Goal: Transaction & Acquisition: Purchase product/service

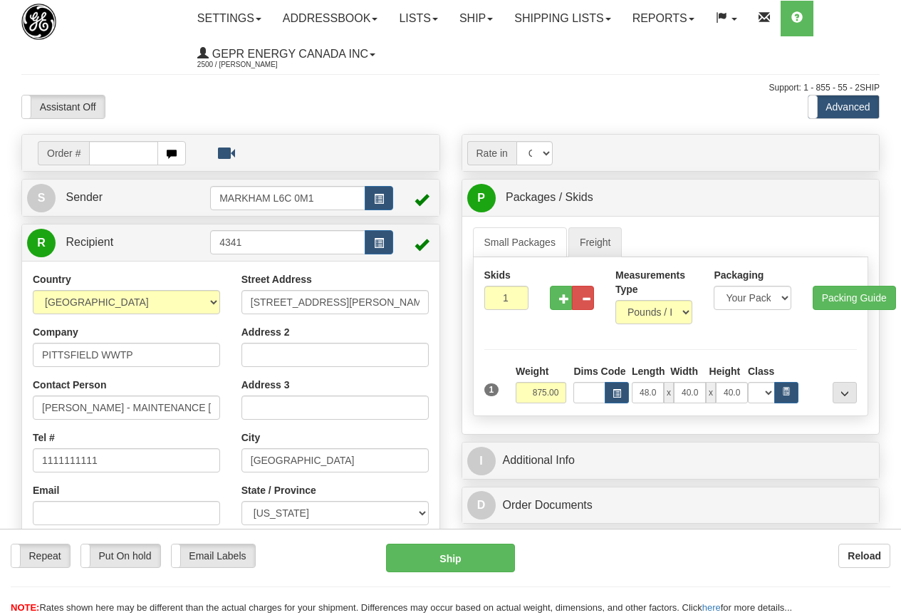
select select "CAD"
select select "70.0"
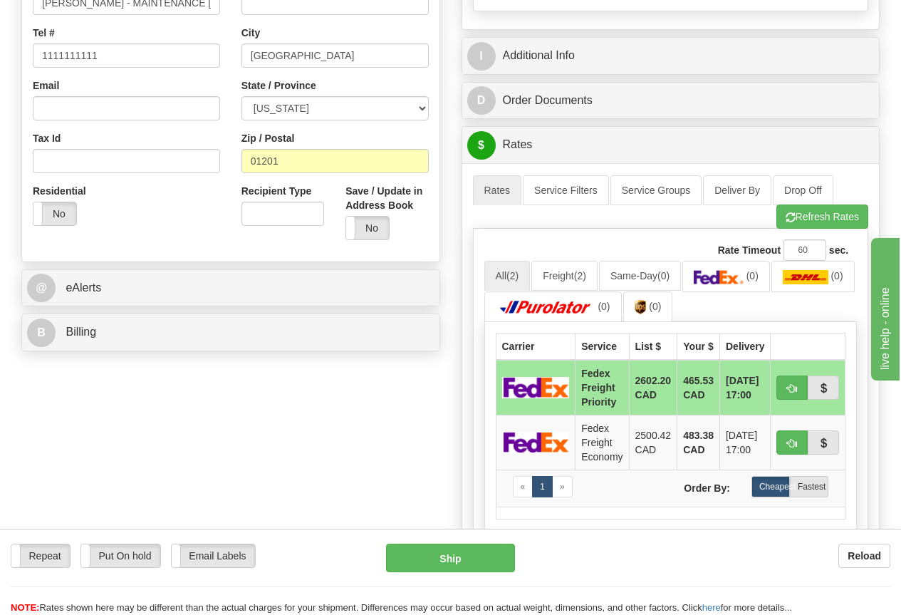
scroll to position [427, 0]
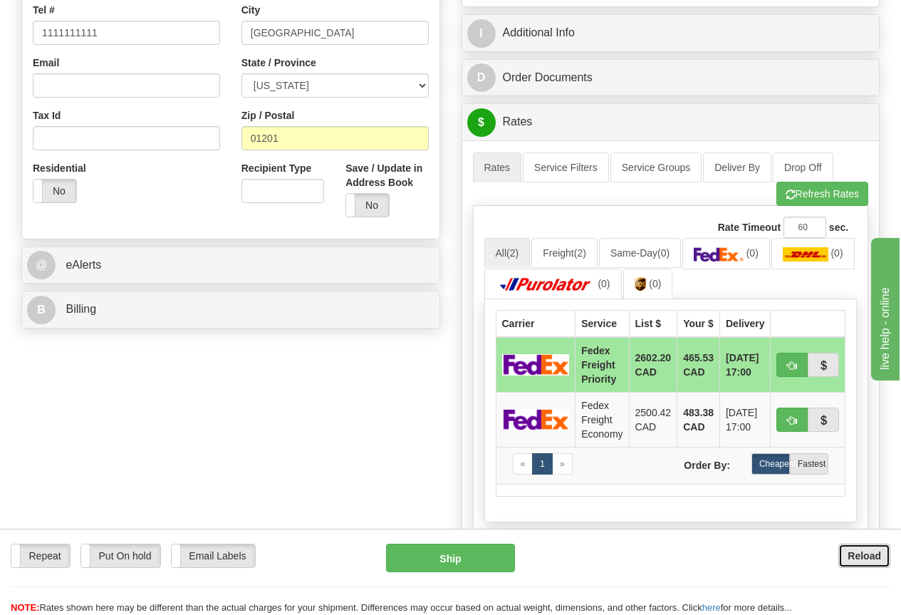
click at [870, 557] on b "Reload" at bounding box center [864, 555] width 33 height 11
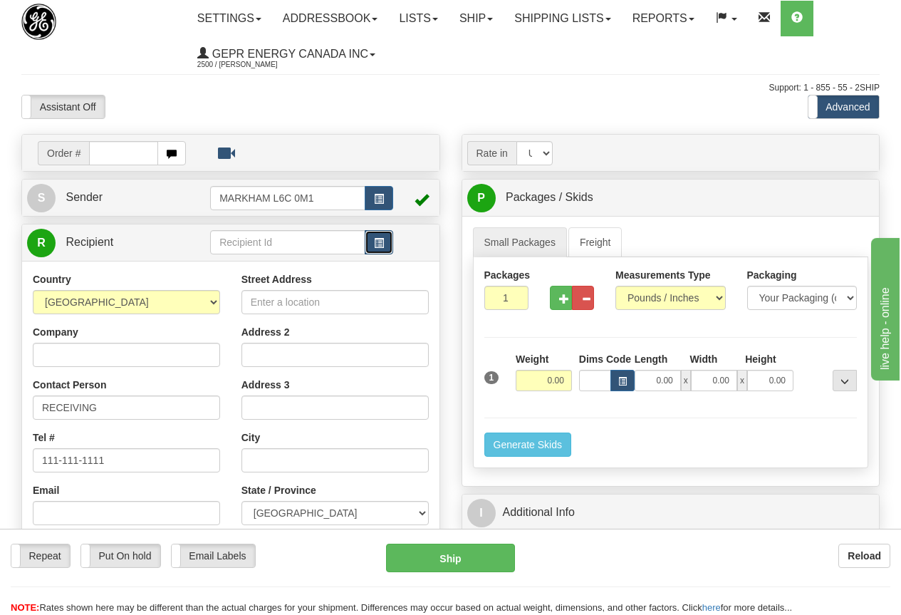
click at [378, 239] on span "button" at bounding box center [379, 243] width 10 height 9
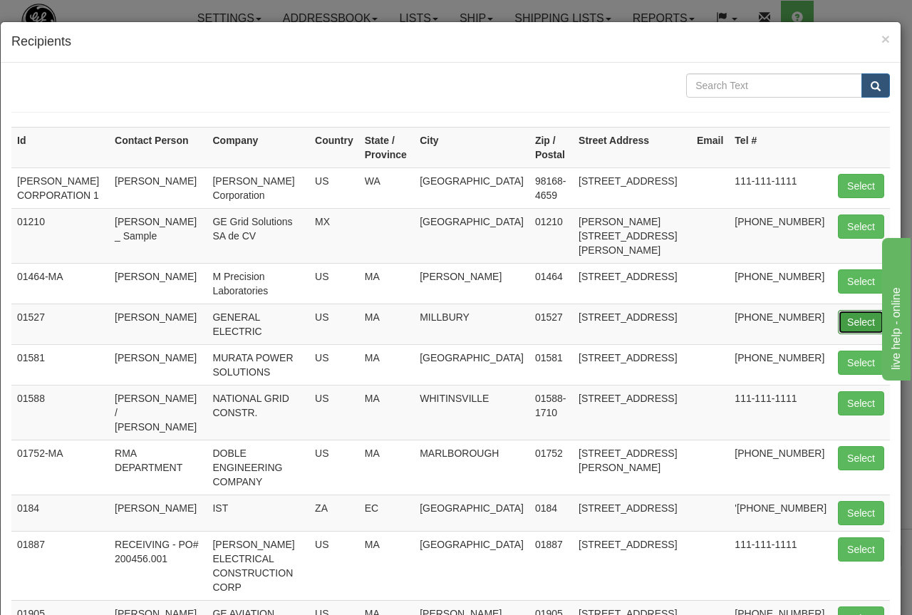
click at [851, 318] on button "Select" at bounding box center [861, 322] width 46 height 24
type input "01527"
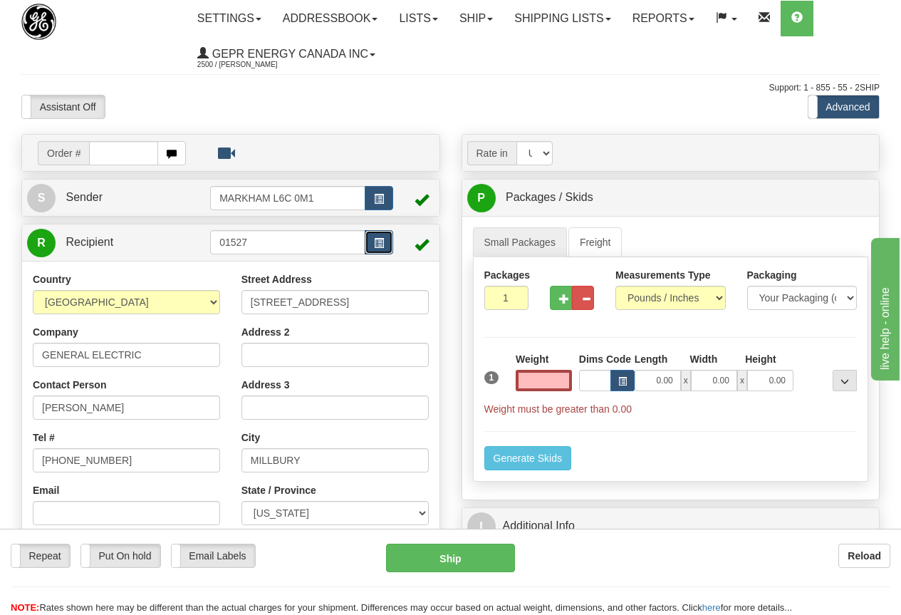
type input "0.00"
click at [382, 242] on span "button" at bounding box center [379, 243] width 10 height 9
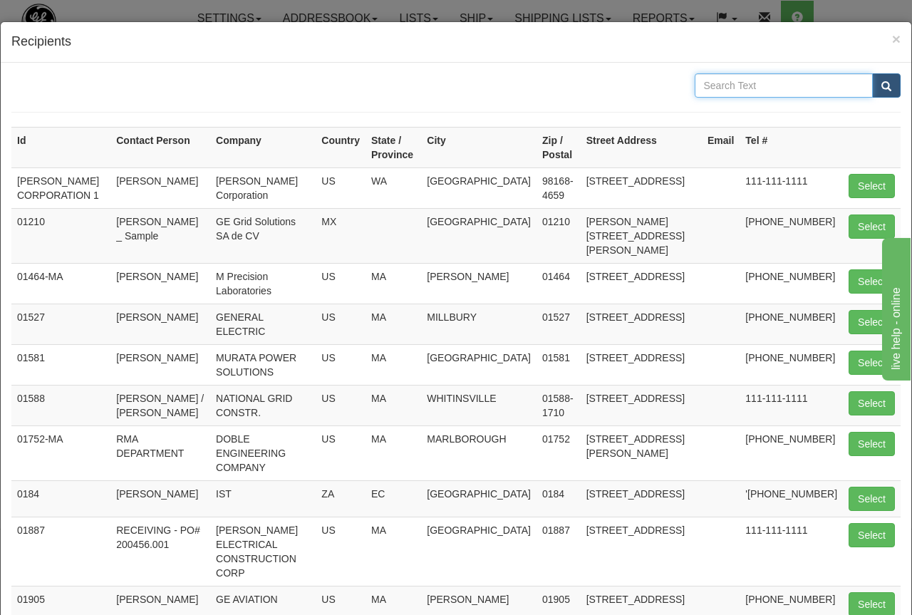
click at [726, 85] on input "text" at bounding box center [784, 85] width 179 height 24
type input "[GEOGRAPHIC_DATA]"
click at [881, 85] on span "submit" at bounding box center [886, 86] width 10 height 9
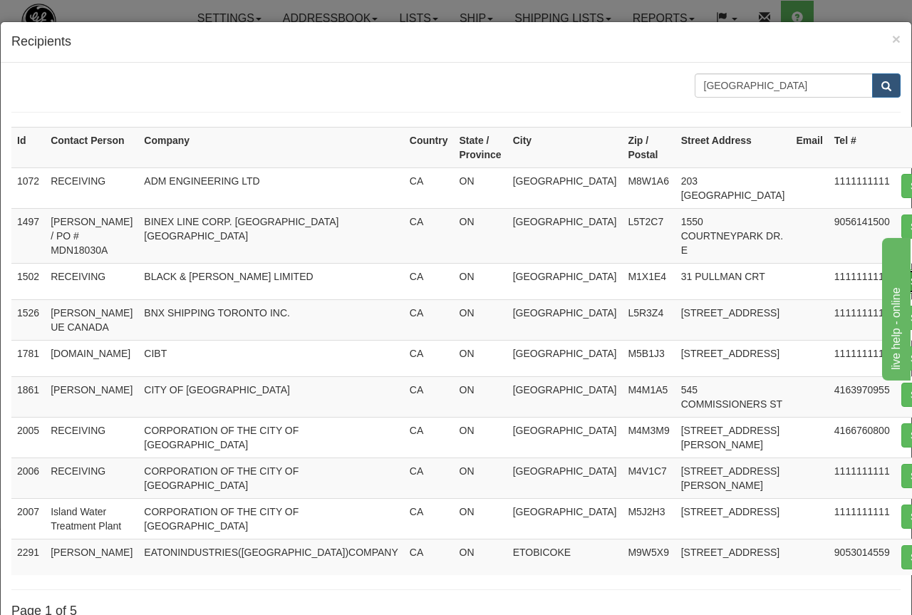
click at [900, 276] on button "Select" at bounding box center [924, 281] width 46 height 24
type input "1502"
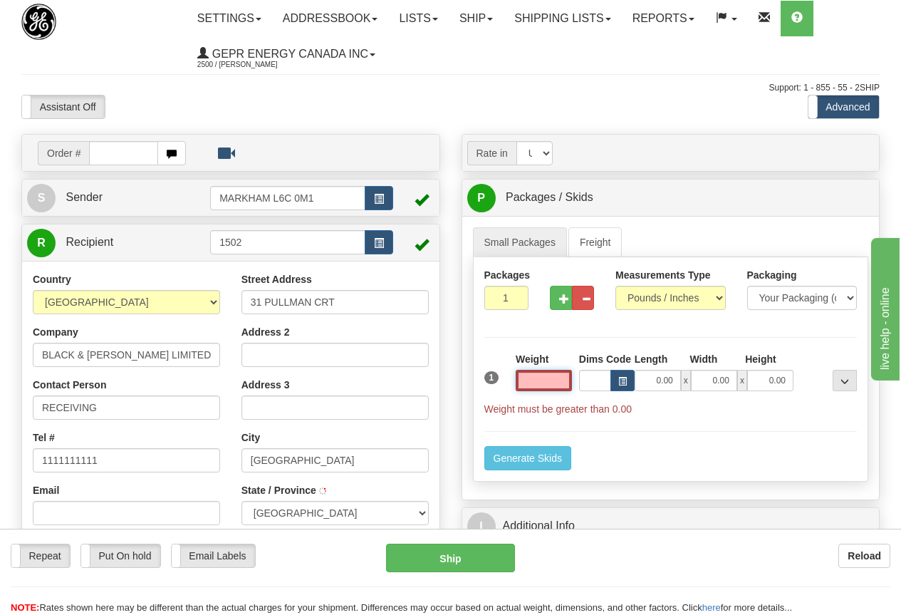
type input "[GEOGRAPHIC_DATA]"
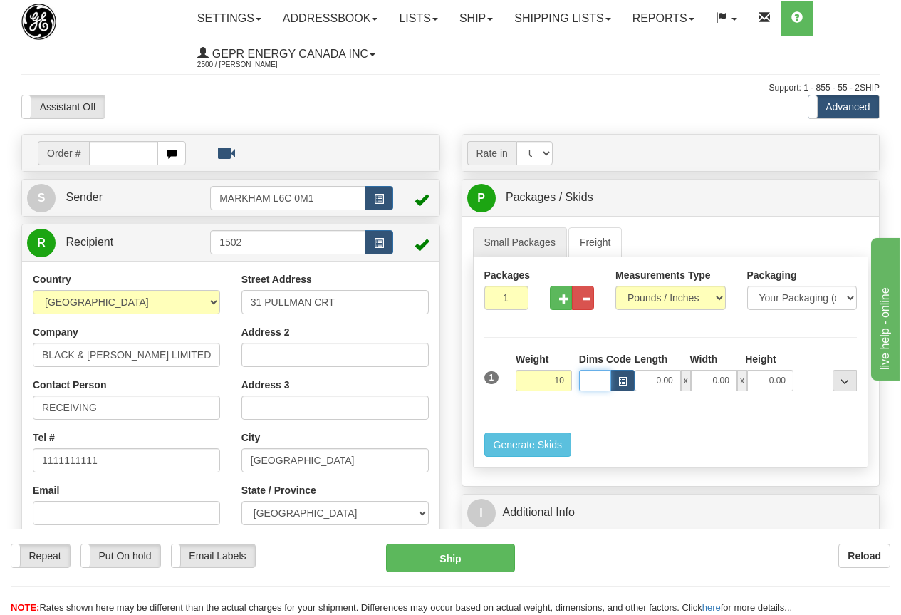
type input "10.00"
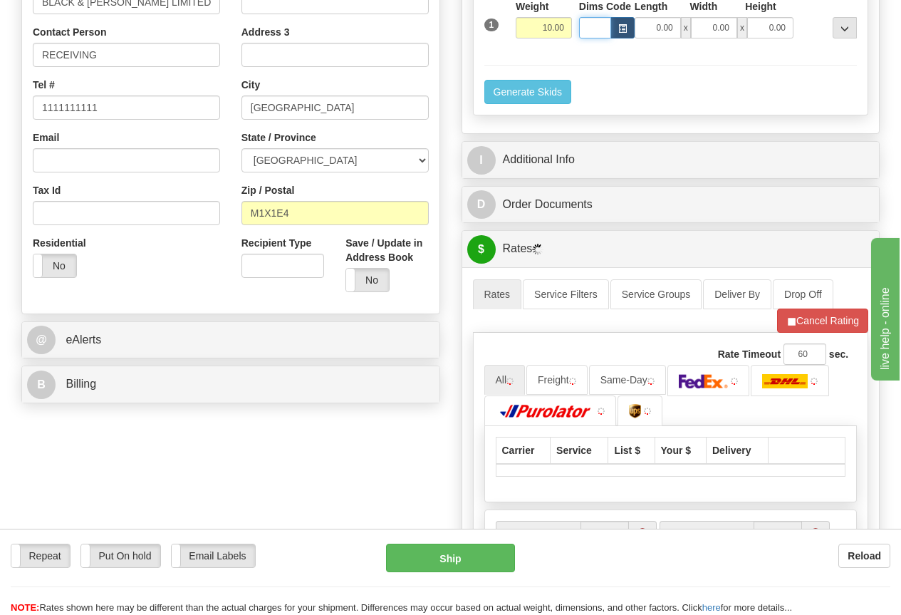
scroll to position [427, 0]
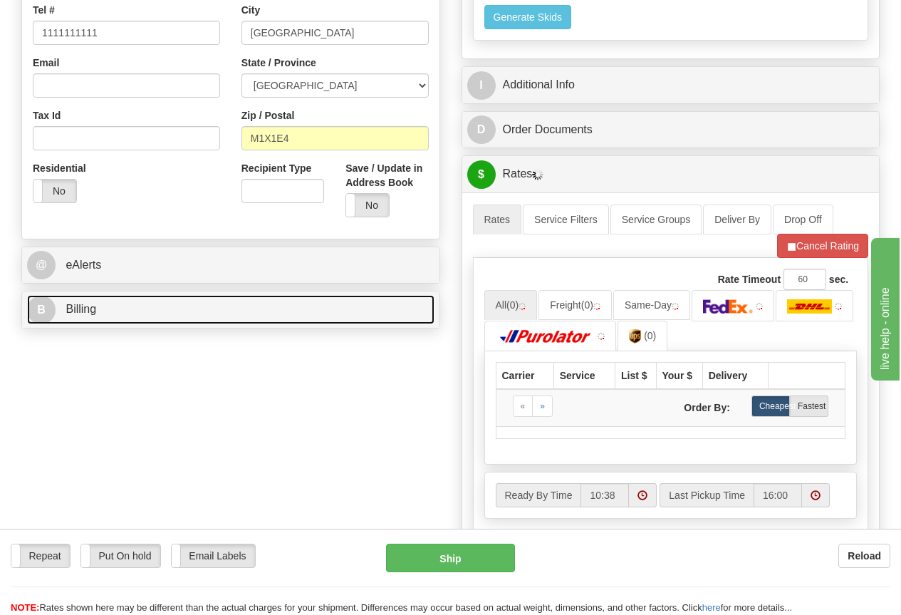
drag, startPoint x: 90, startPoint y: 311, endPoint x: 131, endPoint y: 311, distance: 40.6
click at [91, 311] on span "Billing" at bounding box center [81, 309] width 31 height 12
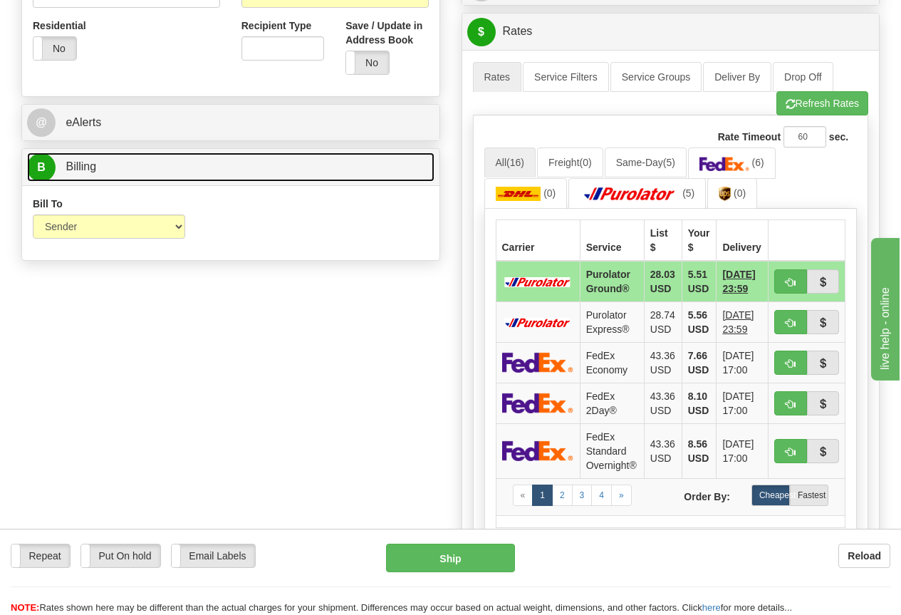
scroll to position [356, 0]
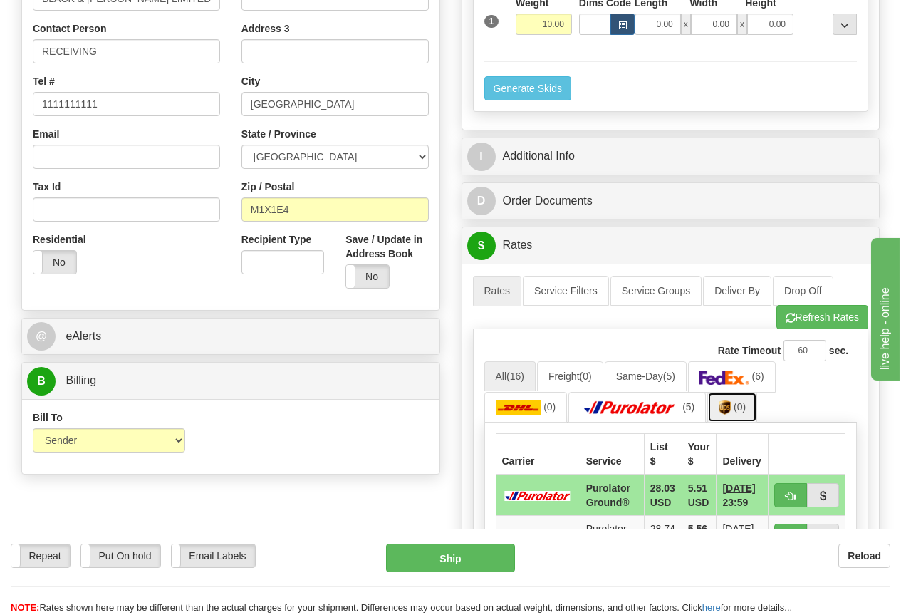
click at [729, 405] on img at bounding box center [725, 407] width 12 height 14
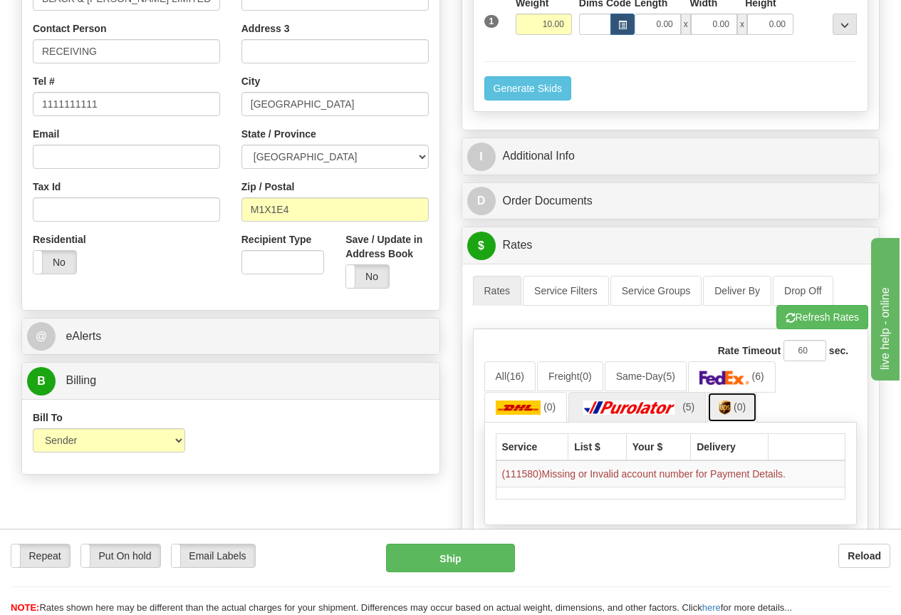
scroll to position [427, 0]
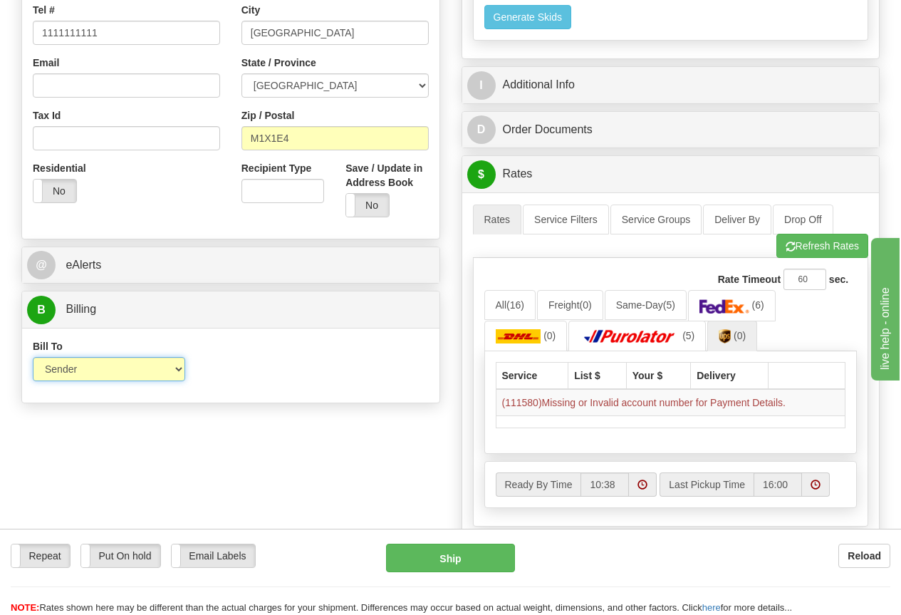
click at [180, 370] on select "Sender Recipient Third Party Collect" at bounding box center [109, 369] width 152 height 24
select select "2"
click at [33, 357] on select "Sender Recipient Third Party Collect" at bounding box center [109, 369] width 152 height 24
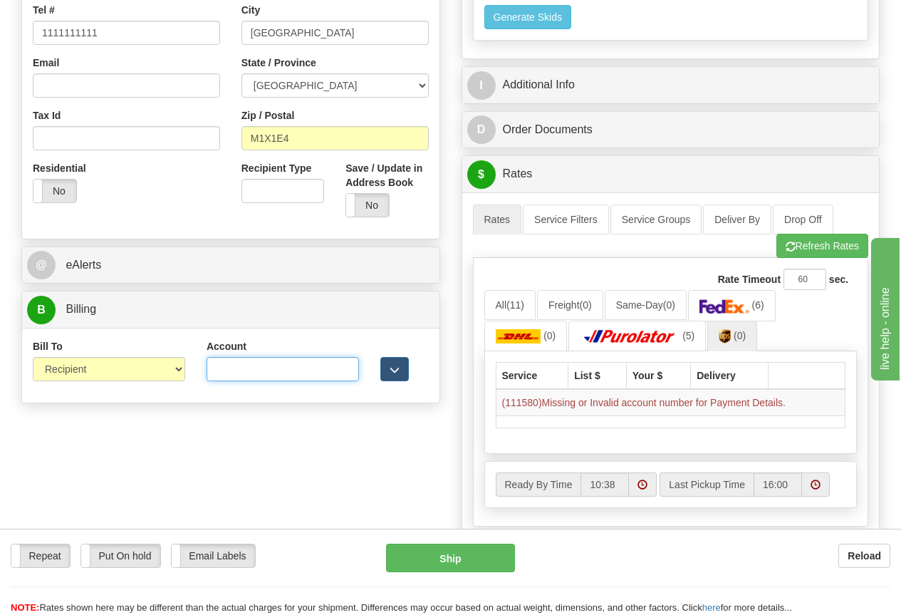
click at [233, 370] on input "Account" at bounding box center [283, 369] width 152 height 24
click at [254, 492] on div "Order # S Sender" at bounding box center [451, 174] width 880 height 935
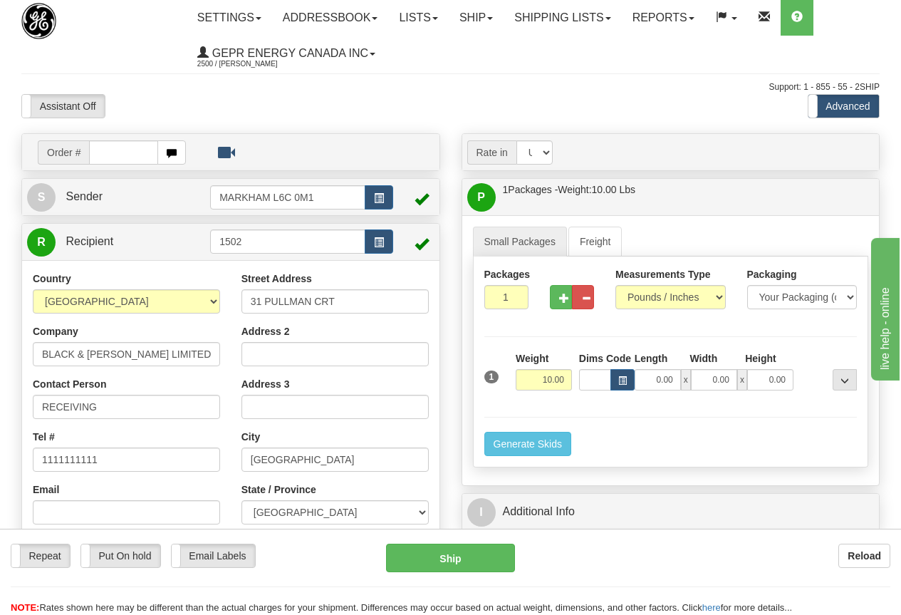
scroll to position [0, 0]
